Goal: Find specific page/section: Find specific page/section

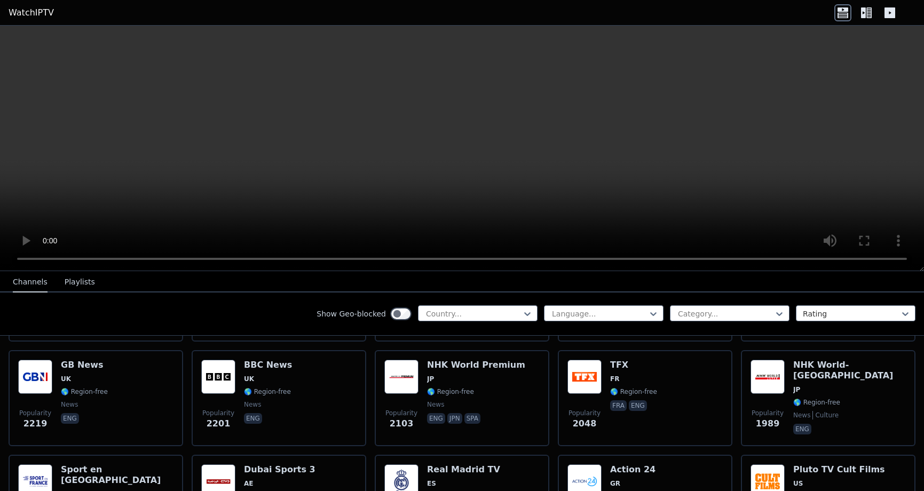
scroll to position [787, 0]
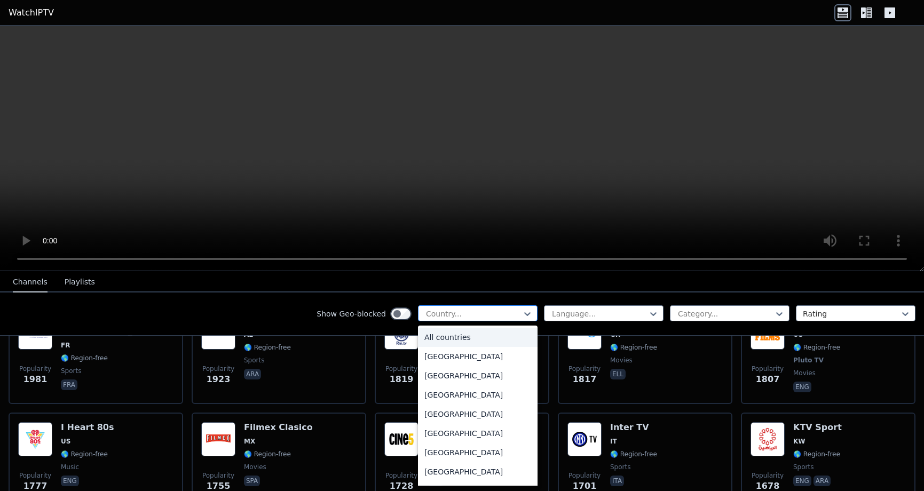
click at [460, 313] on div at bounding box center [473, 313] width 97 height 11
type input "**"
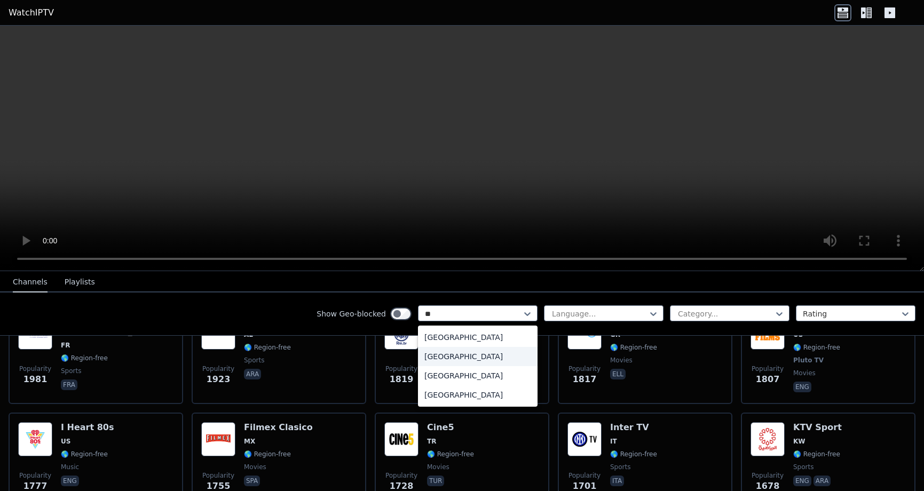
click at [442, 358] on div "[GEOGRAPHIC_DATA]" at bounding box center [478, 356] width 120 height 19
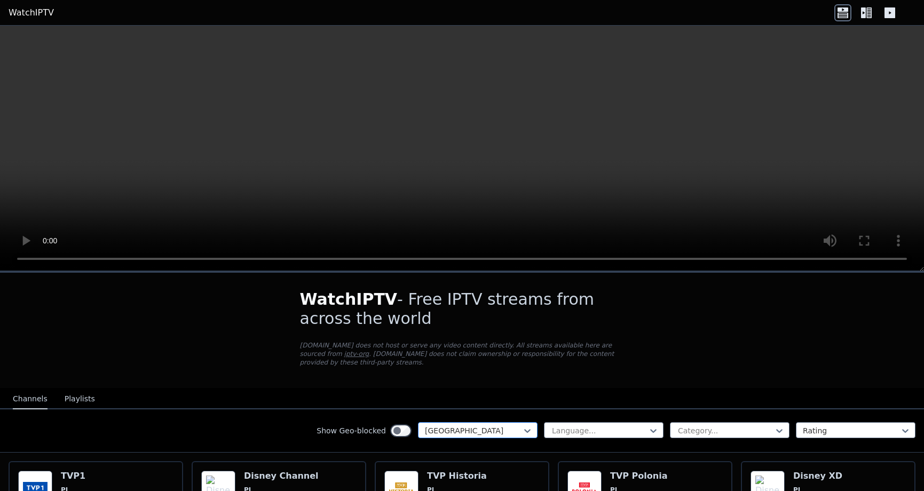
click at [491, 425] on div at bounding box center [473, 430] width 97 height 11
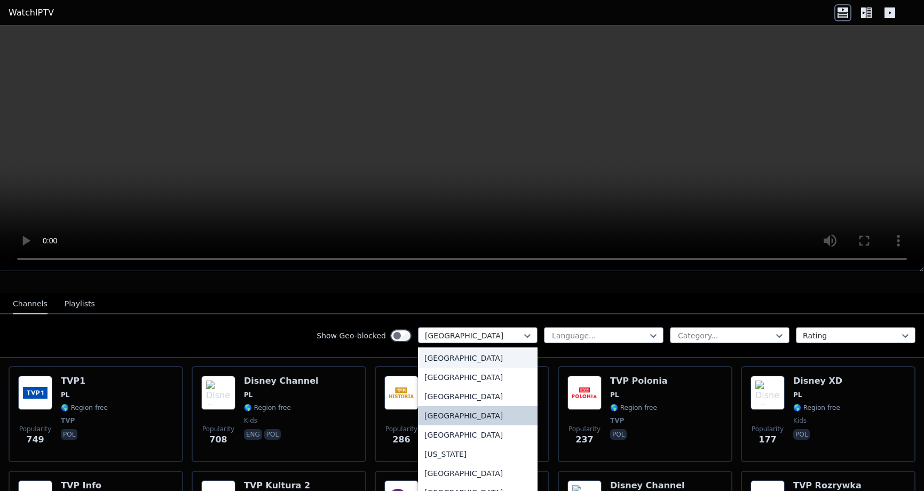
scroll to position [2804, 0]
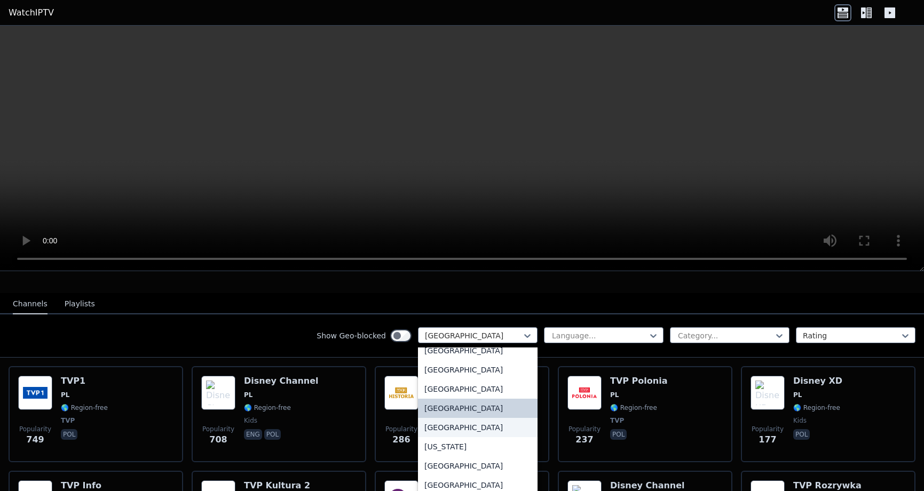
click at [464, 426] on div "[GEOGRAPHIC_DATA]" at bounding box center [478, 427] width 120 height 19
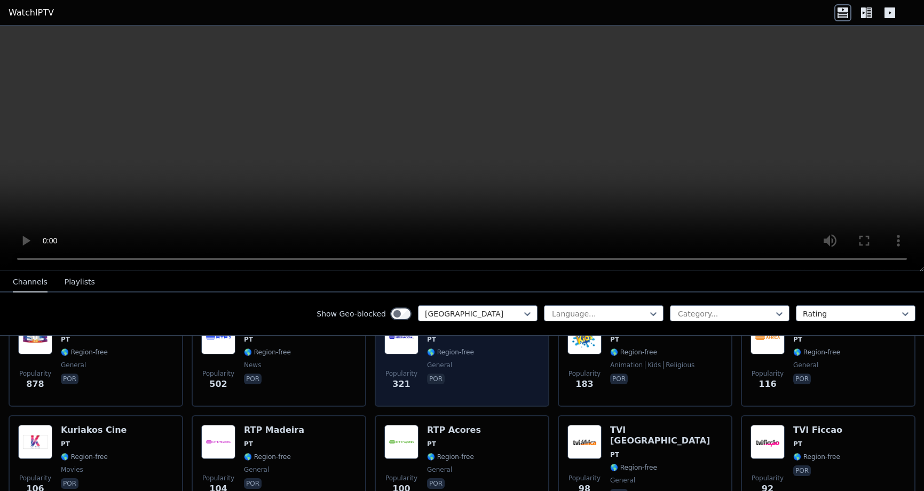
scroll to position [82, 0]
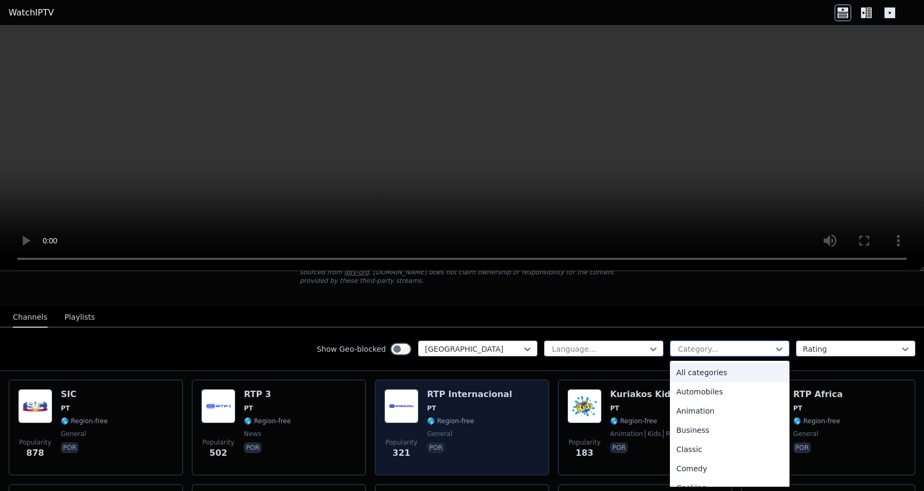
click at [683, 346] on div at bounding box center [725, 349] width 97 height 11
type input "**"
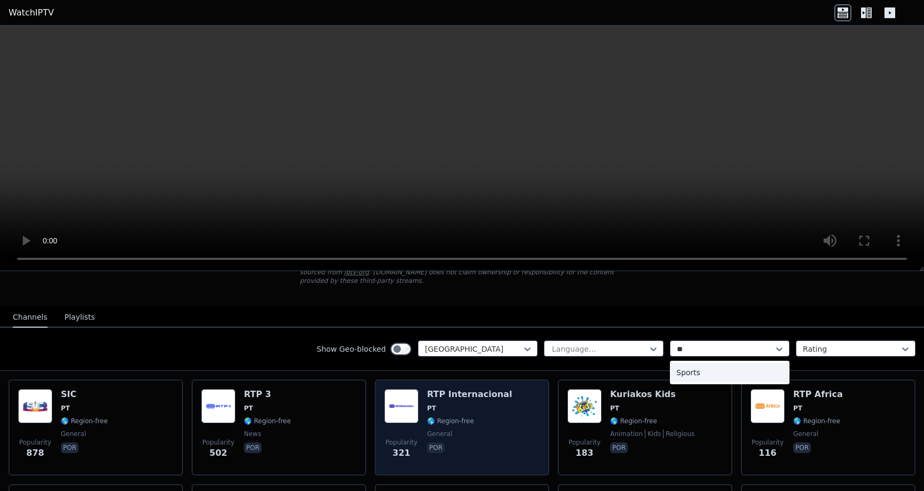
click at [689, 375] on div "Sports" at bounding box center [730, 372] width 120 height 19
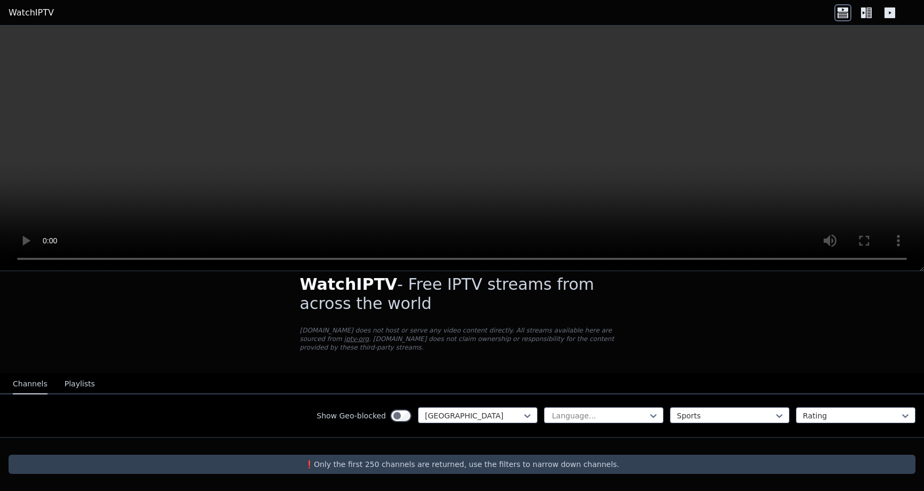
scroll to position [15, 0]
